Goal: Check status

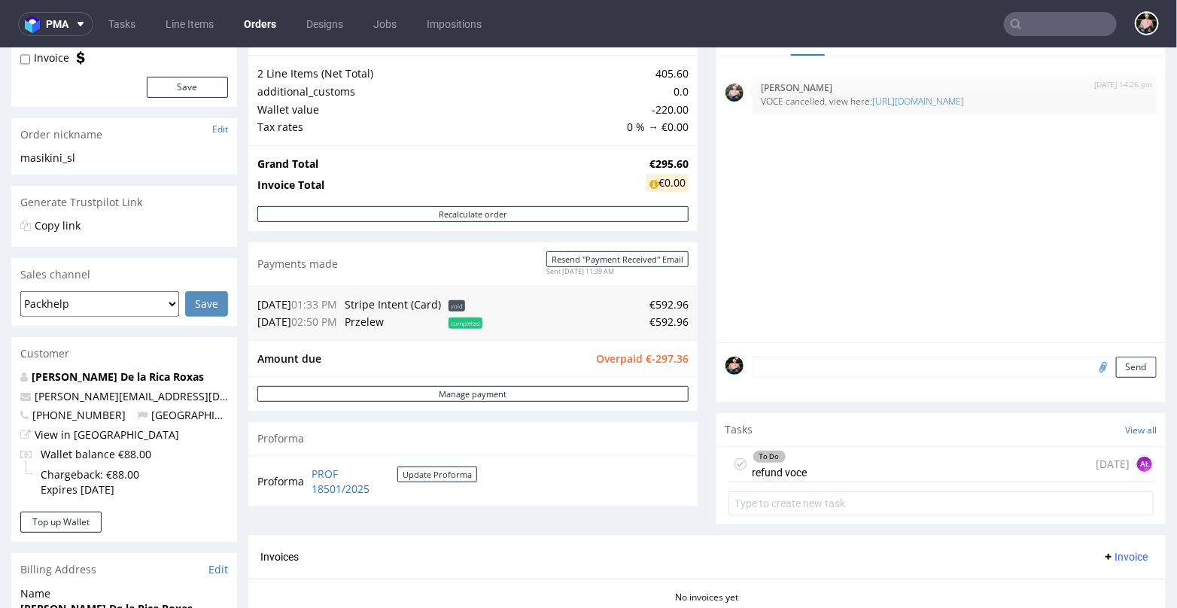
scroll to position [161, 0]
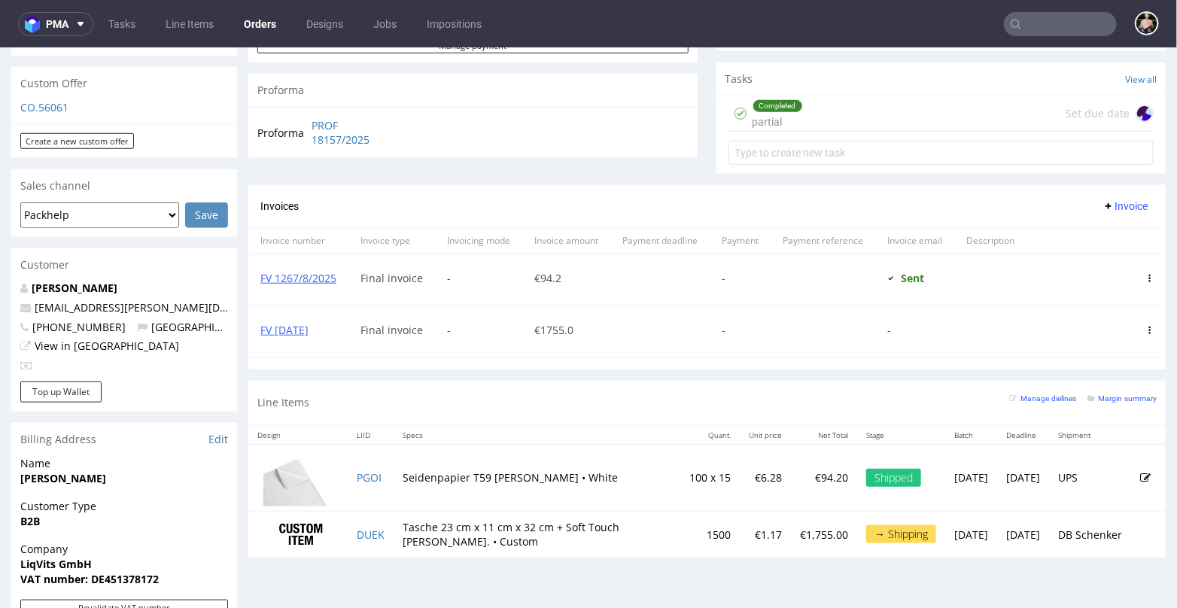
scroll to position [537, 0]
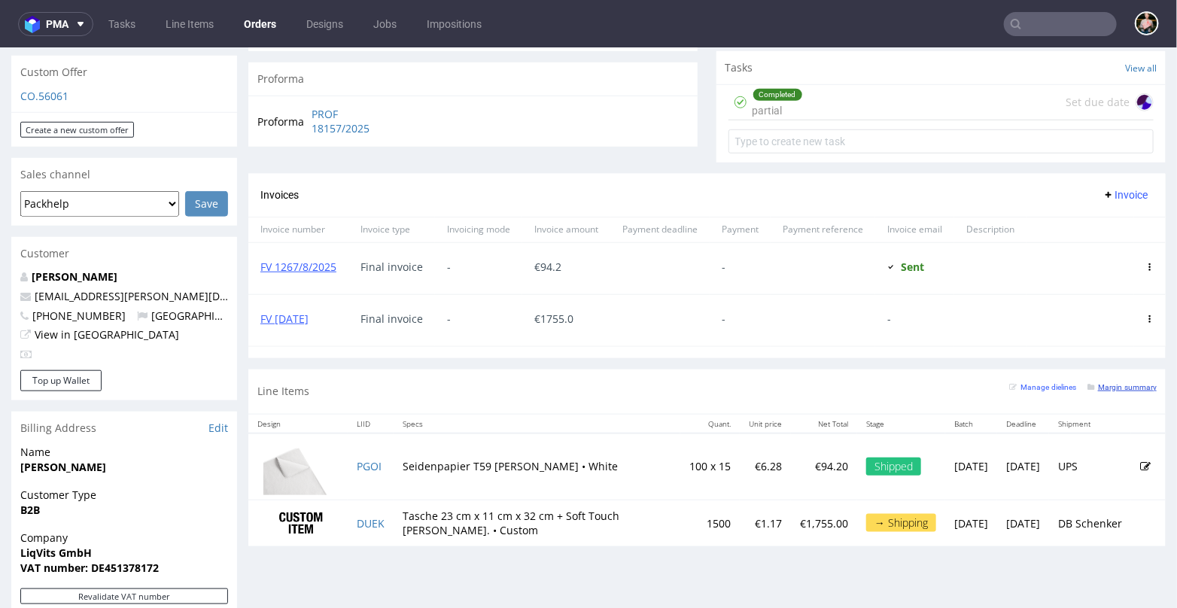
click at [1116, 384] on small "Margin summary" at bounding box center [1122, 386] width 69 height 8
click at [1104, 382] on small "Margin summary" at bounding box center [1122, 386] width 69 height 8
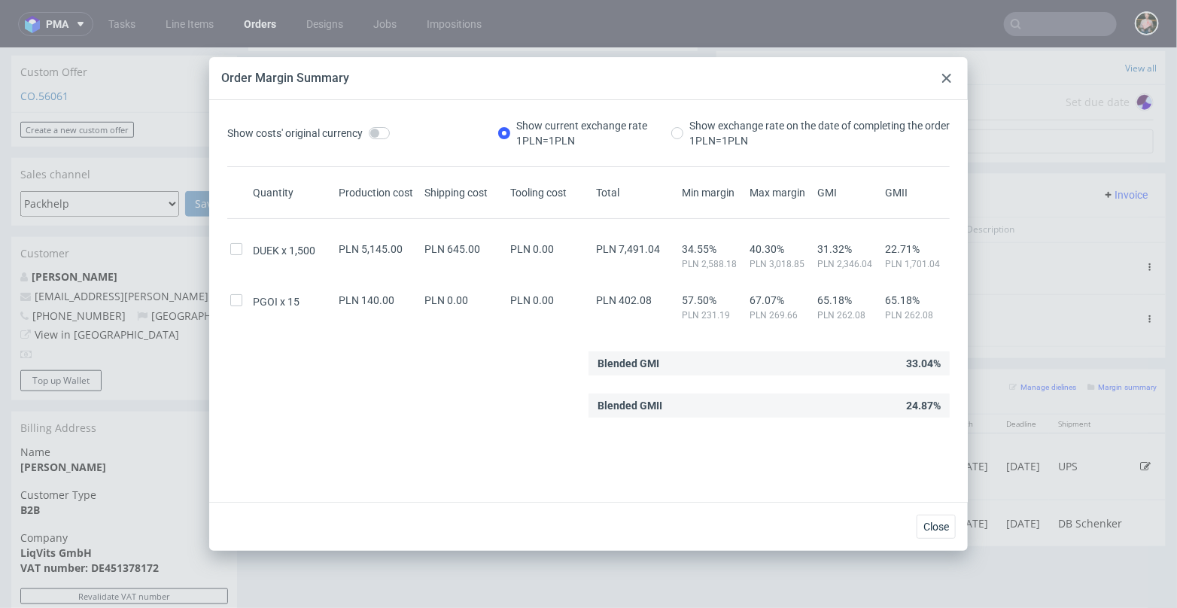
click at [949, 81] on icon at bounding box center [947, 78] width 9 height 9
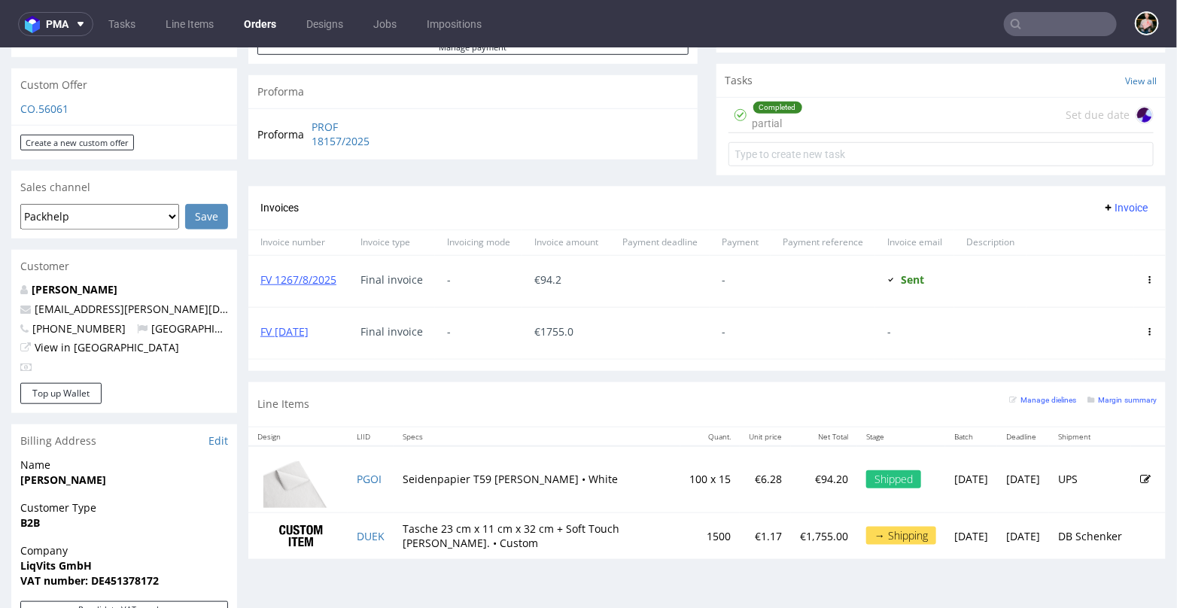
scroll to position [878, 0]
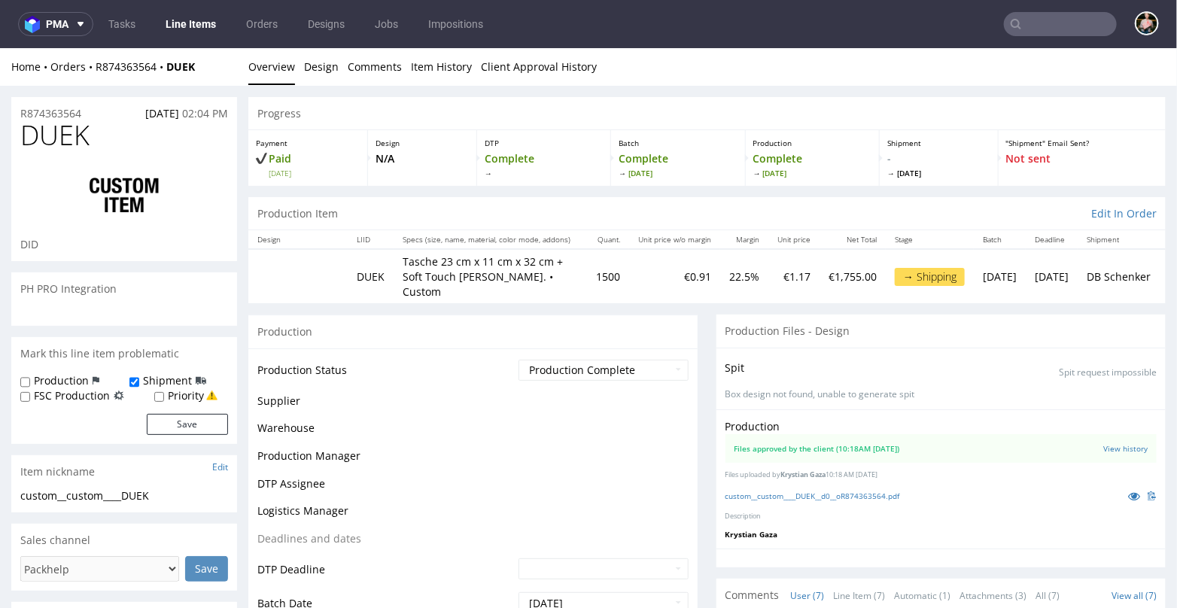
scroll to position [230, 0]
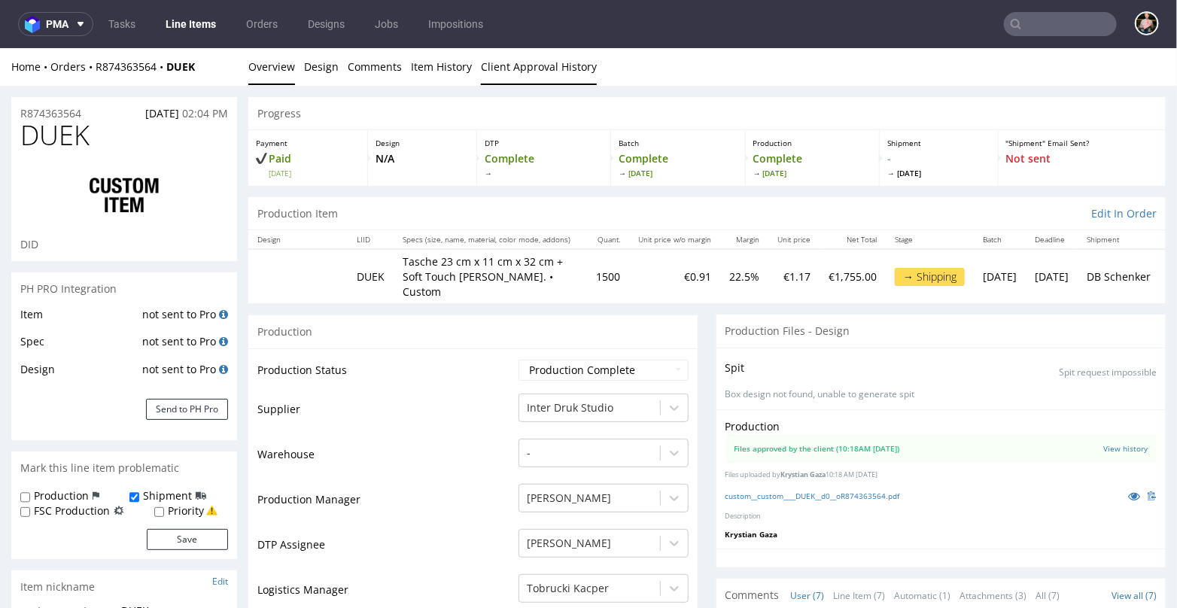
click at [510, 75] on link "Client Approval History" at bounding box center [539, 65] width 116 height 37
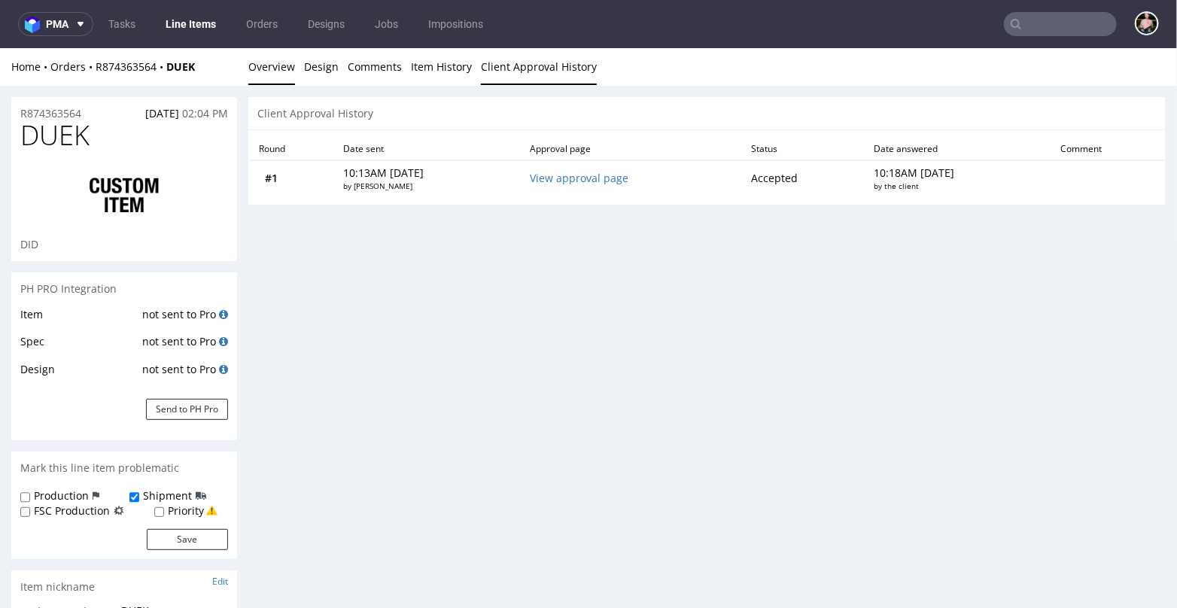
click at [266, 70] on link "Overview" at bounding box center [271, 65] width 47 height 37
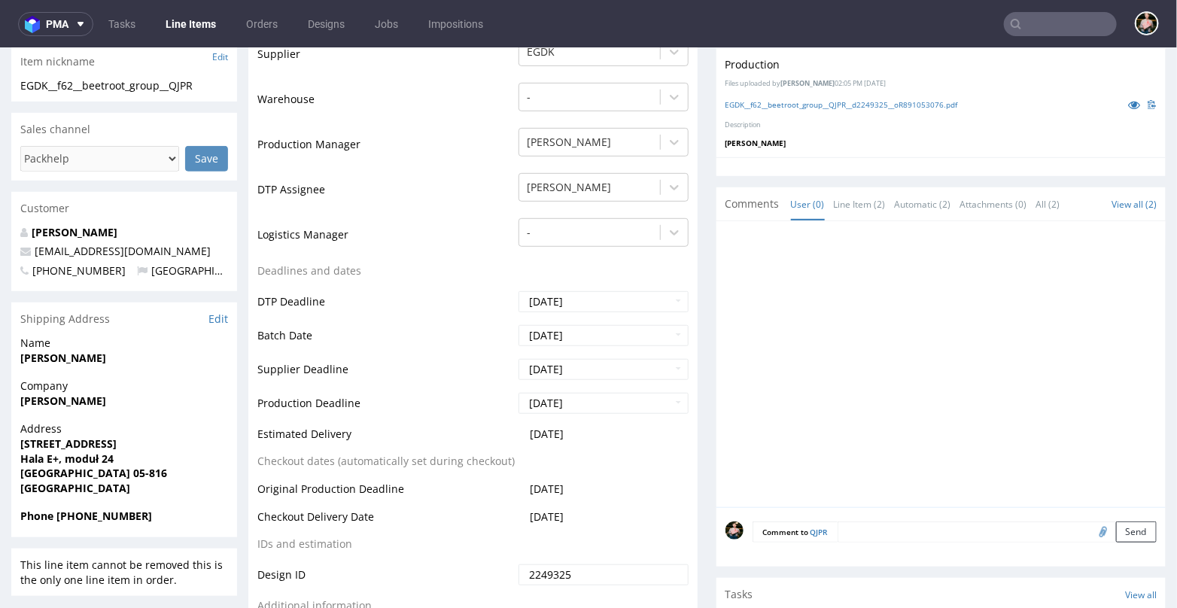
scroll to position [355, 0]
click at [74, 219] on div "Customer" at bounding box center [124, 206] width 226 height 33
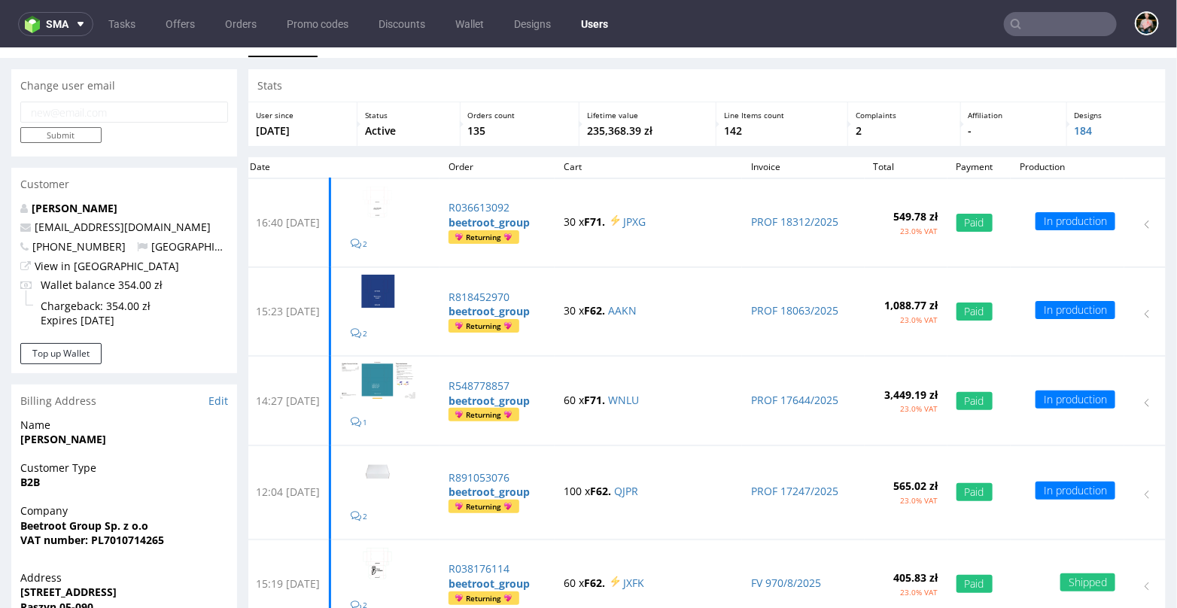
scroll to position [29, 0]
